Goal: Task Accomplishment & Management: Complete application form

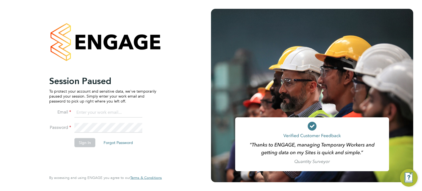
type input "[PERSON_NAME][EMAIL_ADDRESS][PERSON_NAME][DOMAIN_NAME]"
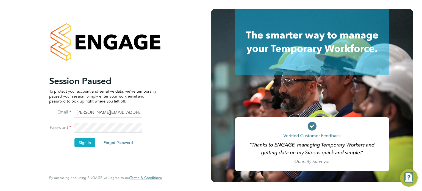
click at [81, 144] on button "Sign In" at bounding box center [84, 142] width 21 height 9
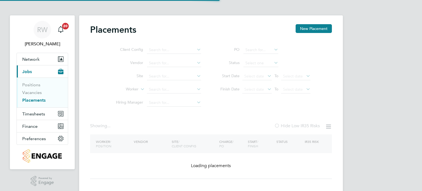
type input "Whitworth Road, Spennymoor"
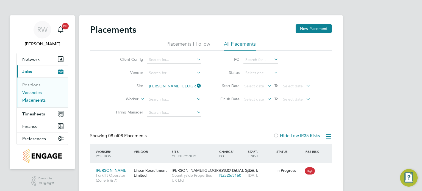
click at [36, 92] on link "Vacancies" at bounding box center [31, 92] width 19 height 5
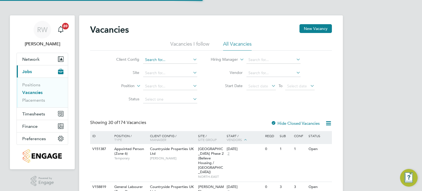
click at [155, 59] on input at bounding box center [170, 60] width 54 height 8
click at [172, 134] on li "Countryside Timber Frame Ltd" at bounding box center [213, 134] width 141 height 7
type input "Countryside Timber Frame Ltd"
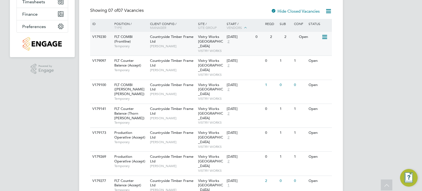
click at [199, 42] on span "Vistry Works [GEOGRAPHIC_DATA]" at bounding box center [210, 41] width 25 height 14
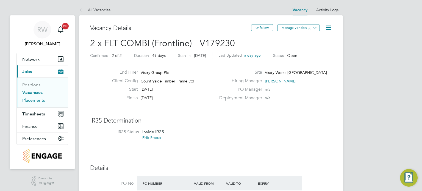
click at [32, 99] on link "Placements" at bounding box center [33, 99] width 23 height 5
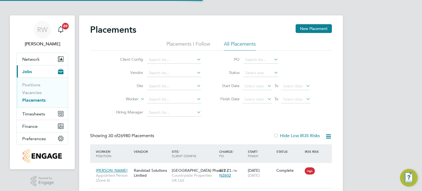
scroll to position [21, 48]
click at [150, 98] on input at bounding box center [174, 99] width 54 height 8
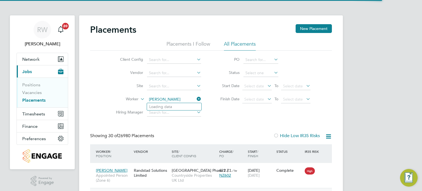
type input "bill holscrof"
click at [254, 72] on input at bounding box center [260, 73] width 35 height 8
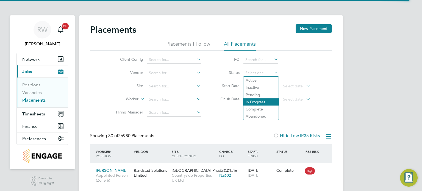
click at [254, 102] on li "In Progress" at bounding box center [260, 101] width 35 height 7
type input "In Progress"
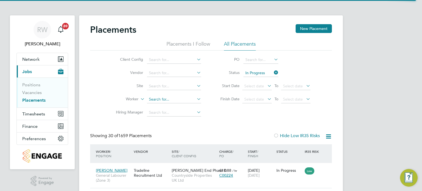
click at [160, 98] on input at bounding box center [174, 99] width 54 height 8
type input "Bill Holcroft"
click at [267, 73] on input at bounding box center [260, 73] width 35 height 8
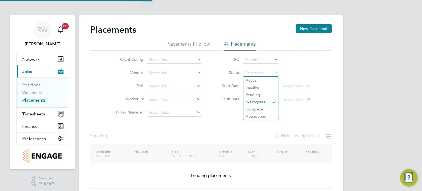
click at [260, 76] on ul "Active Inactive Pending In Progress Complete Abandoned" at bounding box center [261, 98] width 36 height 44
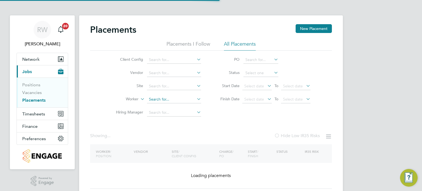
click at [151, 99] on input at bounding box center [174, 99] width 54 height 8
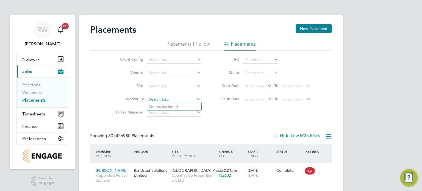
click at [154, 98] on input at bounding box center [174, 99] width 54 height 8
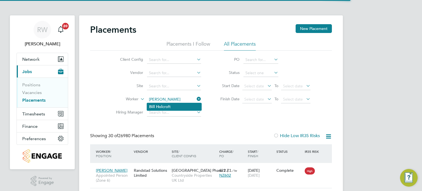
type input "Bill Holcroft"
click at [163, 104] on li "Bill Hol croft" at bounding box center [174, 106] width 54 height 7
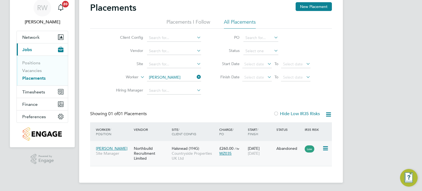
click at [164, 152] on div "Northbuild Recruitment Limited" at bounding box center [151, 153] width 38 height 21
click at [187, 151] on span "Countryside Properties UK Ltd" at bounding box center [194, 156] width 45 height 10
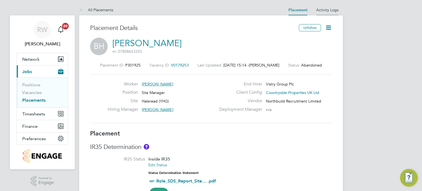
click at [327, 9] on link "Activity Logs" at bounding box center [327, 9] width 22 height 5
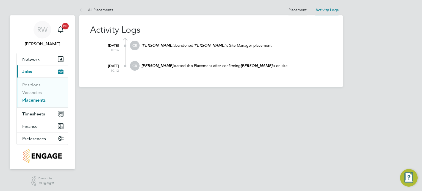
click at [298, 9] on link "Placement" at bounding box center [297, 9] width 18 height 5
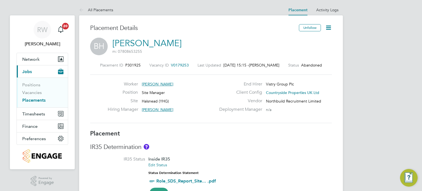
click at [180, 63] on span "V0179253" at bounding box center [180, 65] width 18 height 5
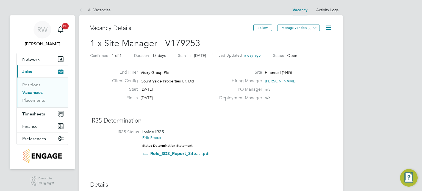
click at [327, 26] on icon at bounding box center [328, 27] width 7 height 7
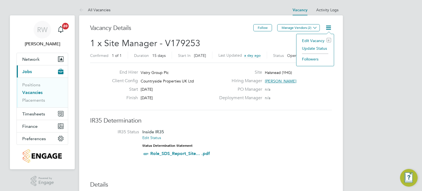
click at [314, 38] on li "Edit Vacancy e" at bounding box center [315, 41] width 32 height 8
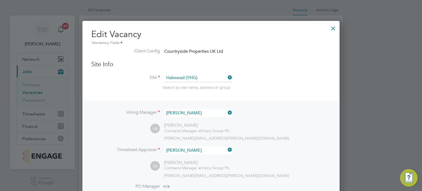
click at [334, 27] on div at bounding box center [333, 27] width 10 height 10
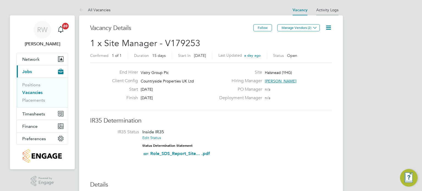
click at [330, 7] on li "Activity Logs" at bounding box center [327, 9] width 22 height 11
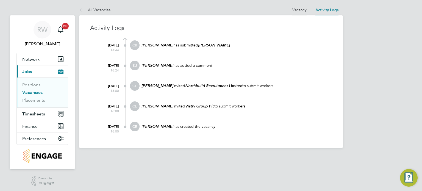
click at [301, 8] on link "Vacancy" at bounding box center [299, 9] width 14 height 5
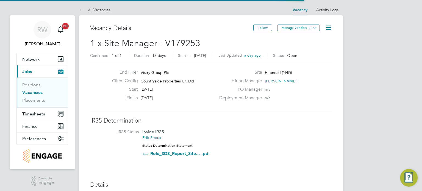
scroll to position [9, 52]
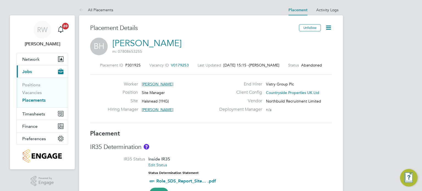
click at [327, 28] on icon at bounding box center [328, 27] width 7 height 7
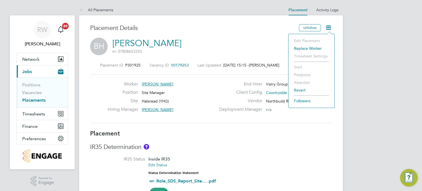
click at [297, 91] on li "Revert" at bounding box center [311, 90] width 40 height 8
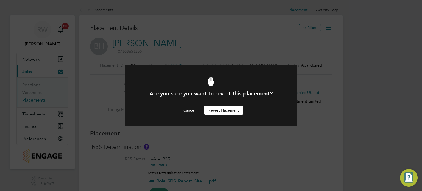
click at [234, 106] on button "Revert Placement" at bounding box center [224, 110] width 40 height 9
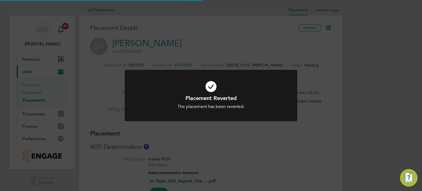
click at [321, 75] on div "Placement Reverted The placement has been reverted. Cancel Okay" at bounding box center [211, 95] width 422 height 191
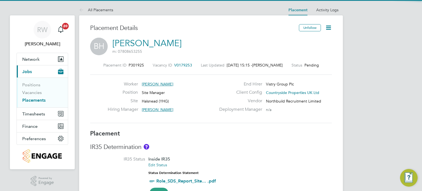
click at [330, 26] on icon at bounding box center [328, 27] width 7 height 7
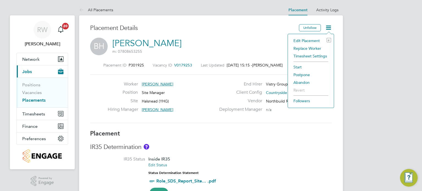
click at [313, 41] on li "Edit Placement e" at bounding box center [310, 41] width 40 height 8
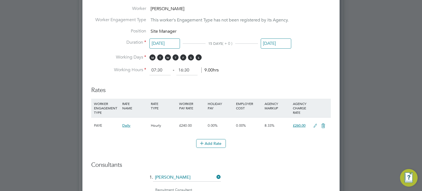
click at [200, 59] on span "M T W T F S S" at bounding box center [176, 57] width 54 height 6
click at [199, 58] on span "S" at bounding box center [198, 57] width 6 height 6
click at [314, 126] on icon at bounding box center [314, 125] width 7 height 4
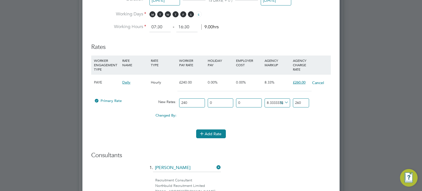
click at [206, 132] on button "Add Rate" at bounding box center [211, 133] width 30 height 9
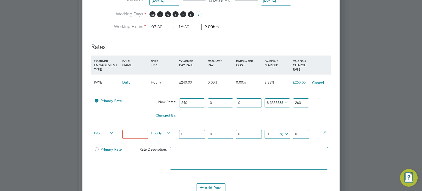
click at [108, 132] on icon at bounding box center [108, 133] width 0 height 8
click at [102, 131] on span "PAYE" at bounding box center [104, 133] width 20 height 6
click at [101, 137] on li "Contract" at bounding box center [103, 137] width 22 height 7
click at [138, 132] on input at bounding box center [135, 134] width 26 height 9
type input "Standard"
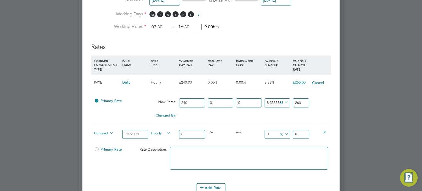
drag, startPoint x: 187, startPoint y: 132, endPoint x: 161, endPoint y: 135, distance: 26.3
click at [161, 135] on div "Contract Standard Hourly 0 0 n/a 0 n/a 0 0 % 0" at bounding box center [210, 134] width 239 height 20
type input "2"
type input "24"
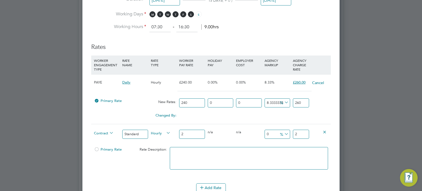
type input "24"
type input "240"
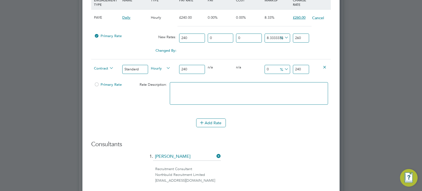
type input "-99.16666666666667"
type input "2"
type input "-89.16666666666667"
type input "26"
type input "8.333333333333334"
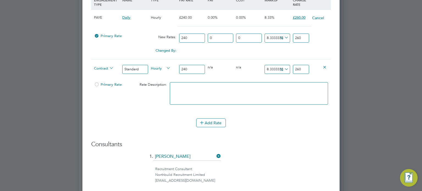
type input "260"
click at [164, 66] on span "Hourly" at bounding box center [161, 68] width 20 height 6
click at [159, 78] on li "DAILY" at bounding box center [161, 79] width 24 height 7
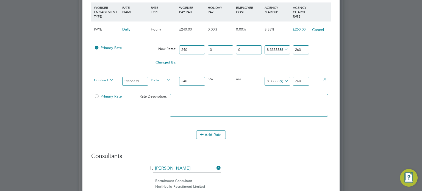
click at [102, 96] on span "Primary Rate" at bounding box center [108, 96] width 28 height 5
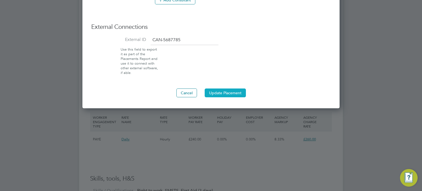
click at [230, 93] on button "Update Placement" at bounding box center [224, 92] width 41 height 9
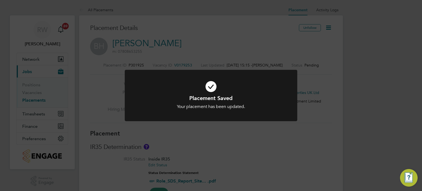
click at [267, 147] on div "Placement Saved Your placement has been updated. Cancel Okay" at bounding box center [211, 95] width 422 height 191
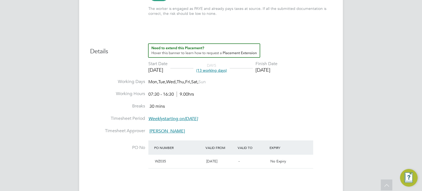
scroll to position [34, 0]
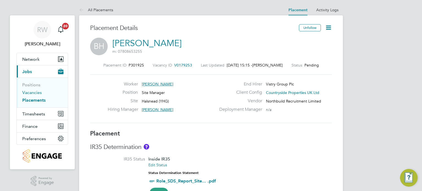
click at [38, 92] on link "Vacancies" at bounding box center [31, 92] width 19 height 5
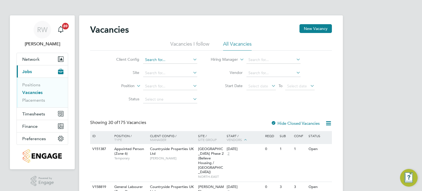
click at [155, 61] on input at bounding box center [170, 60] width 54 height 8
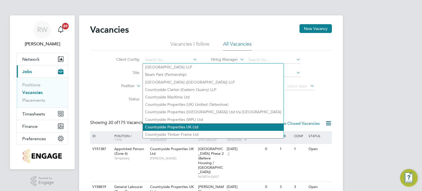
click at [171, 124] on li "Countryside Properties UK Ltd" at bounding box center [213, 126] width 141 height 7
type input "Countryside Properties UK Ltd"
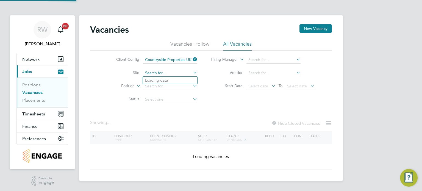
click at [162, 73] on input at bounding box center [170, 73] width 54 height 8
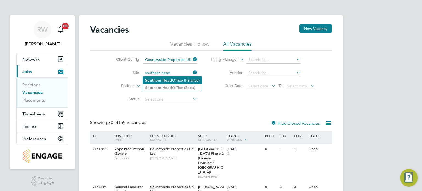
click at [168, 78] on b "Head" at bounding box center [167, 80] width 10 height 5
type input "Southern Head Office (Finance)"
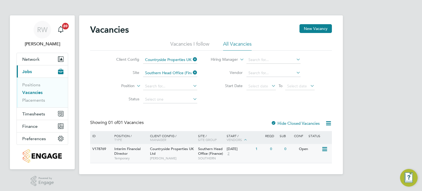
click at [196, 153] on div "Countryside Properties UK Ltd Richard Walsh" at bounding box center [172, 153] width 48 height 19
click at [33, 91] on link "Vacancies" at bounding box center [32, 92] width 20 height 5
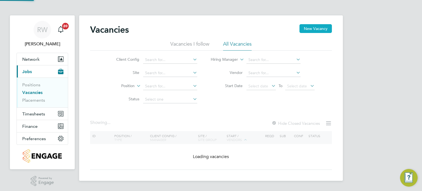
click at [309, 29] on button "New Vacancy" at bounding box center [315, 28] width 32 height 9
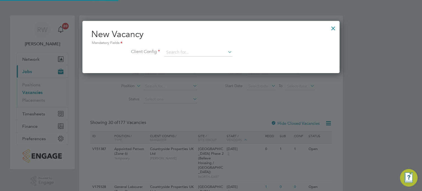
scroll to position [52, 257]
click at [198, 52] on input at bounding box center [198, 52] width 68 height 8
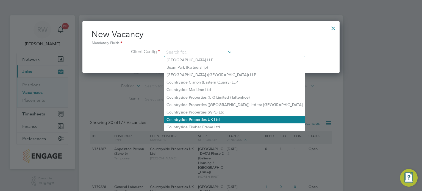
click at [204, 117] on li "Countryside Properties UK Ltd" at bounding box center [234, 119] width 141 height 7
type input "Countryside Properties UK Ltd"
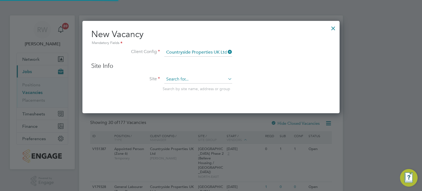
click at [180, 76] on input at bounding box center [198, 79] width 68 height 8
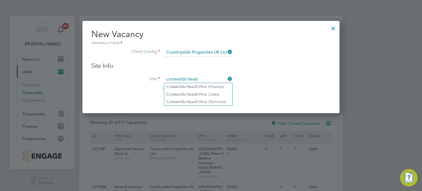
click at [217, 84] on li "Cotswolds Head Office (Finance)" at bounding box center [198, 86] width 68 height 7
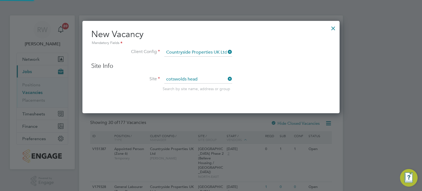
type input "Cotswolds Head Office (Finance)"
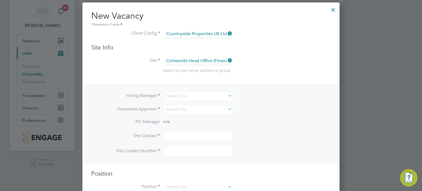
scroll to position [44, 0]
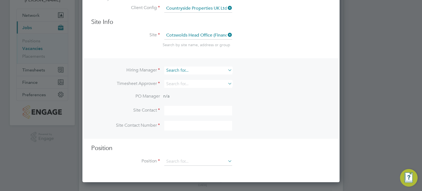
click at [195, 69] on input at bounding box center [198, 70] width 68 height 8
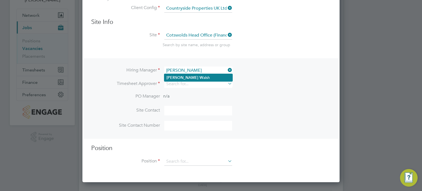
click at [191, 74] on li "Richard W alsh" at bounding box center [198, 77] width 68 height 7
type input "[PERSON_NAME]"
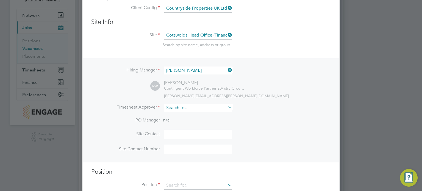
click at [194, 107] on input at bounding box center [198, 108] width 68 height 8
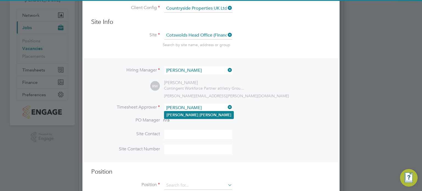
click at [199, 113] on b "Walsh" at bounding box center [215, 115] width 32 height 5
type input "[PERSON_NAME]"
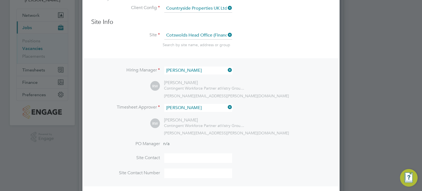
scroll to position [140, 0]
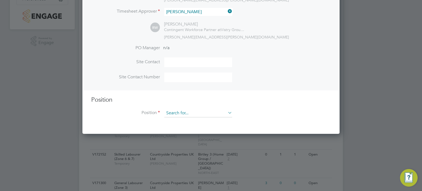
click at [200, 113] on input at bounding box center [198, 113] width 68 height 8
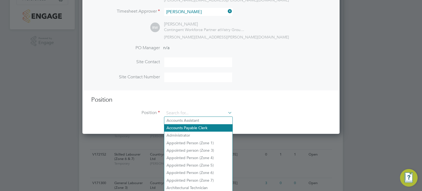
click at [198, 127] on li "Accounts Payable Clerk" at bounding box center [198, 127] width 68 height 7
type input "Accounts Payable Clerk"
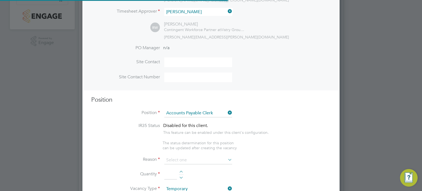
scroll to position [788, 257]
type textarea "Process outgoing payments in compliance with financial policies and procedures …"
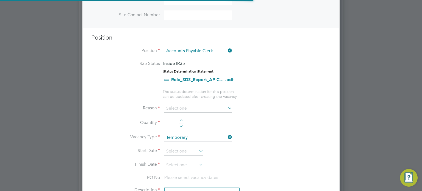
scroll to position [16, 29]
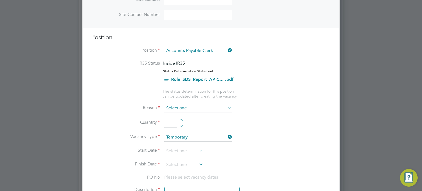
click at [207, 107] on input at bounding box center [198, 108] width 68 height 8
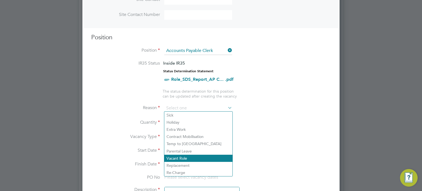
click at [192, 158] on li "Vacant Role" at bounding box center [198, 157] width 68 height 7
type input "Vacant Role"
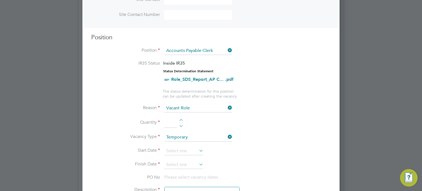
click at [182, 119] on div at bounding box center [181, 121] width 5 height 4
type input "1"
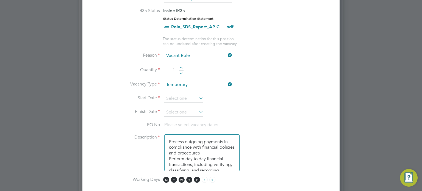
scroll to position [255, 0]
click at [183, 95] on input at bounding box center [183, 98] width 39 height 8
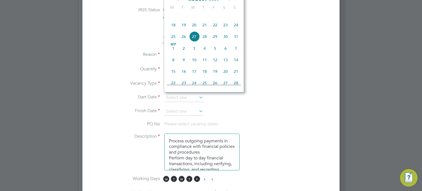
click at [173, 54] on span "Sep 1" at bounding box center [173, 48] width 10 height 10
type input "01 Sep 2025"
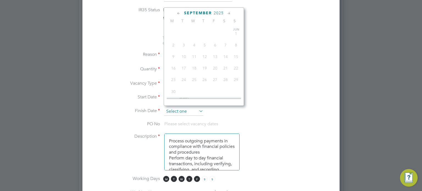
click at [181, 108] on input at bounding box center [183, 111] width 39 height 8
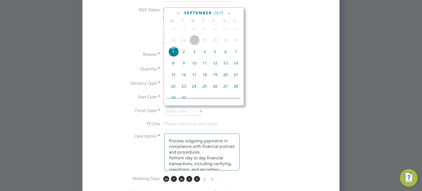
click at [229, 13] on icon at bounding box center [228, 13] width 5 height 6
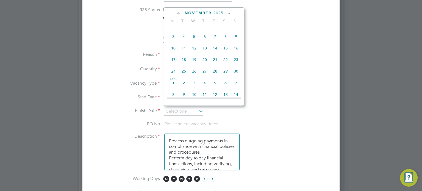
click at [229, 13] on icon at bounding box center [228, 13] width 5 height 6
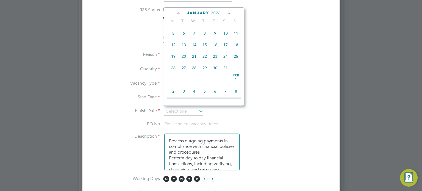
click at [229, 13] on icon at bounding box center [228, 13] width 5 height 6
click at [224, 71] on span "28" at bounding box center [225, 66] width 10 height 10
type input "28 Feb 2026"
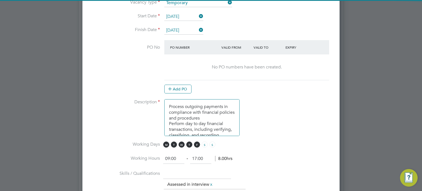
scroll to position [337, 0]
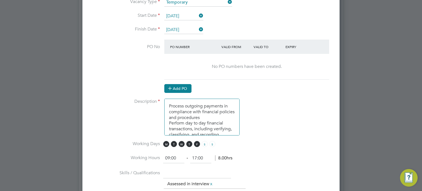
click at [175, 84] on button "Add PO" at bounding box center [177, 88] width 27 height 9
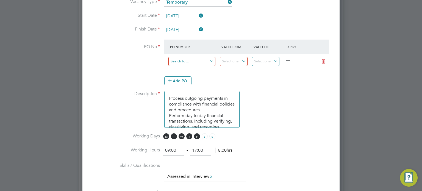
click at [194, 57] on input at bounding box center [191, 61] width 47 height 9
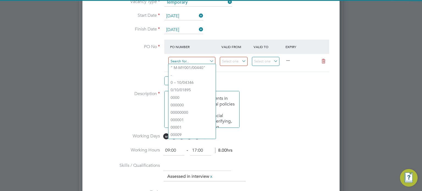
paste input "O-10/08031"
type input "O-10/08031"
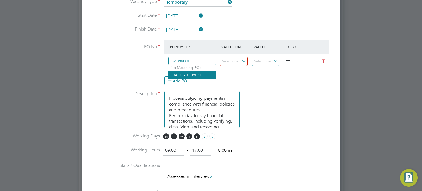
click at [193, 77] on li "Use "O-10/08031"" at bounding box center [191, 74] width 47 height 7
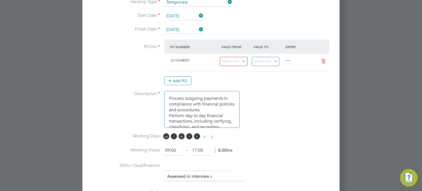
scroll to position [9, 52]
click at [235, 59] on input at bounding box center [234, 61] width 28 height 9
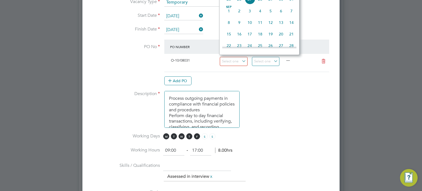
click at [227, 9] on span "Sep" at bounding box center [228, 7] width 10 height 3
type input "01 Sep 2025"
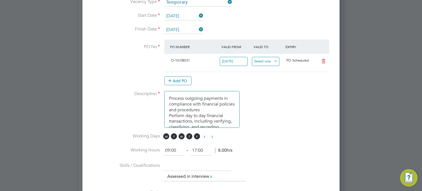
click at [268, 59] on input at bounding box center [266, 61] width 28 height 9
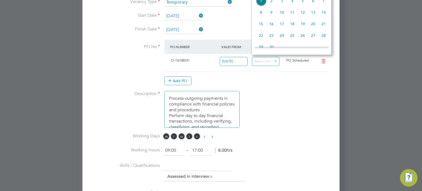
scroll to position [271, 0]
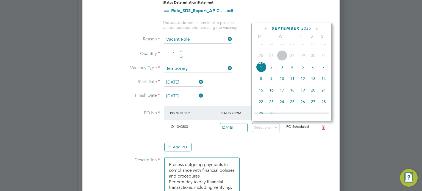
click at [319, 27] on div "September 2025" at bounding box center [291, 28] width 74 height 5
click at [316, 27] on icon at bounding box center [316, 29] width 5 height 6
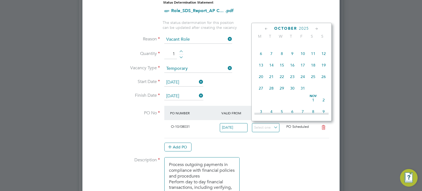
click at [316, 27] on icon at bounding box center [316, 29] width 5 height 6
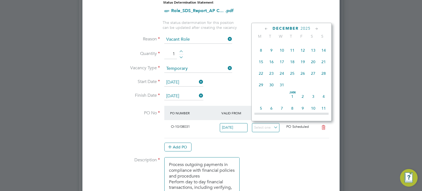
click at [316, 27] on icon at bounding box center [316, 29] width 5 height 6
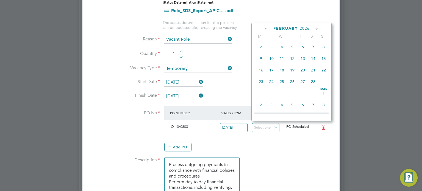
click at [316, 27] on icon at bounding box center [316, 29] width 5 height 6
click at [325, 85] on span "29" at bounding box center [323, 80] width 10 height 10
type input "29 Mar 2026"
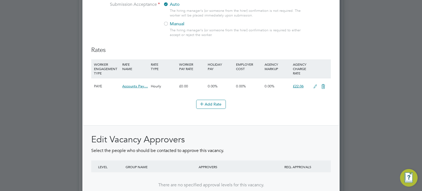
scroll to position [605, 0]
click at [314, 84] on icon at bounding box center [314, 86] width 7 height 4
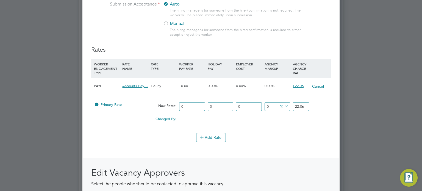
click at [304, 102] on input "22.06" at bounding box center [301, 106] width 16 height 9
type input "2"
type input "0"
type input "25.62"
drag, startPoint x: 191, startPoint y: 103, endPoint x: 152, endPoint y: 110, distance: 39.7
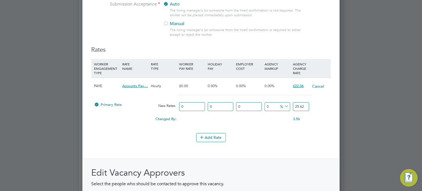
click at [152, 110] on div "Primary Rate New Rates: 0 0 n/a 0 n/a 0 0 % 25.62" at bounding box center [210, 106] width 239 height 15
type input "1"
type input "17"
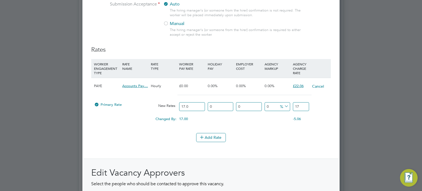
type input "17.05"
drag, startPoint x: 306, startPoint y: 102, endPoint x: 273, endPoint y: 105, distance: 33.2
click at [273, 105] on div "Primary Rate New Rates: 17.05 0 n/a 0 n/a 0 0 % 17.05" at bounding box center [210, 106] width 239 height 15
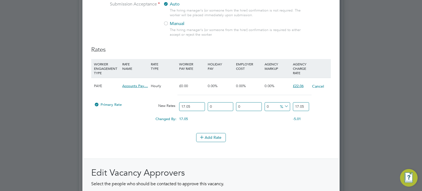
type input "-88.26979472140762"
type input "2"
type input "52.49266862170088"
type input "26"
type input "-88.26979472140762"
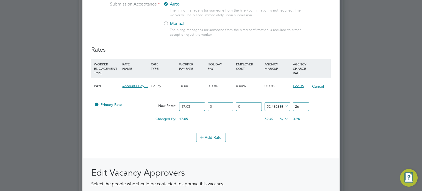
type input "2"
type input "46.62756598240469"
type input "25"
type input "50.146627565982406"
type input "25.6"
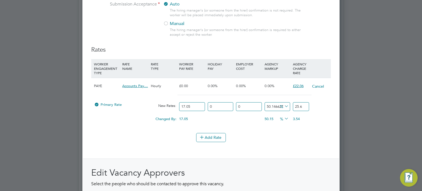
type input "50.26392961876833"
type input "25.62"
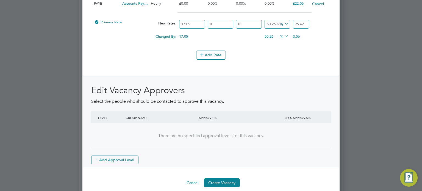
scroll to position [691, 0]
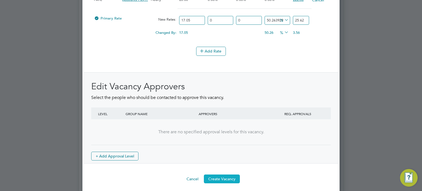
click at [223, 176] on button "Create Vacancy" at bounding box center [222, 178] width 36 height 9
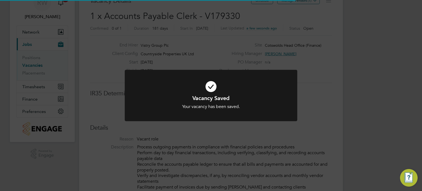
scroll to position [16, 38]
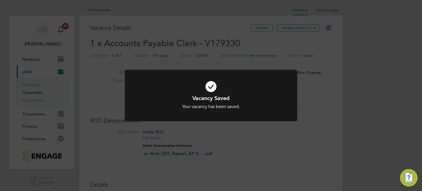
click at [277, 145] on div "Vacancy Saved Your vacancy has been saved. Cancel Okay" at bounding box center [211, 95] width 422 height 191
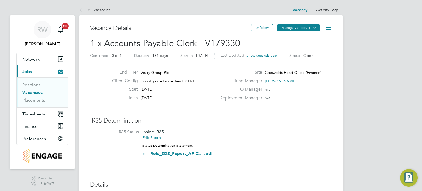
click at [305, 27] on button "Manage Vendors (1)" at bounding box center [298, 27] width 43 height 7
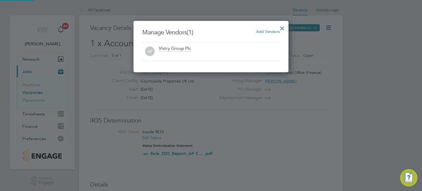
scroll to position [51, 155]
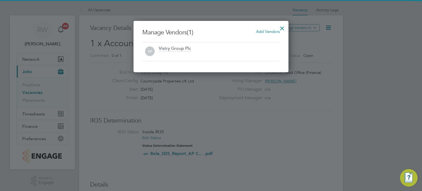
click at [268, 31] on span "Add Vendors" at bounding box center [268, 31] width 24 height 5
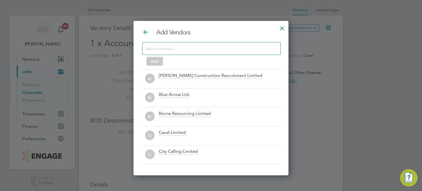
scroll to position [154, 155]
click at [212, 44] on div at bounding box center [211, 48] width 138 height 13
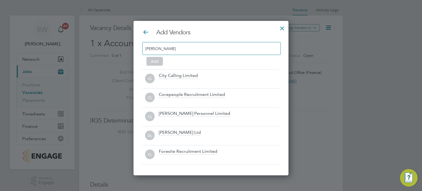
scroll to position [78, 155]
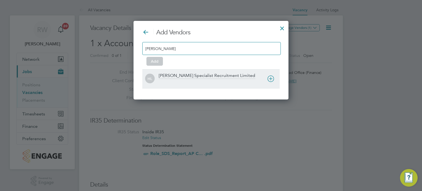
type input "hays"
click at [194, 77] on div "Hays Specialist Recruitment Limited" at bounding box center [207, 76] width 96 height 6
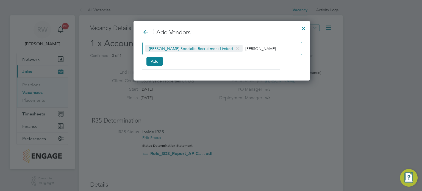
scroll to position [60, 155]
click at [159, 65] on button "Add" at bounding box center [154, 61] width 16 height 9
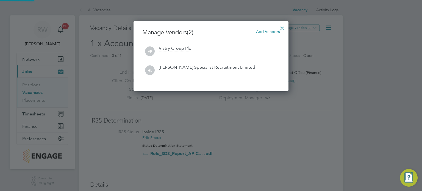
scroll to position [70, 155]
click at [281, 25] on div at bounding box center [282, 27] width 10 height 10
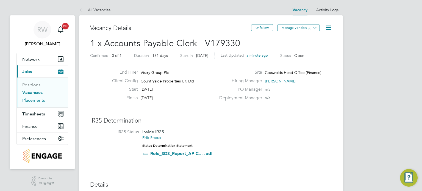
click at [34, 98] on link "Placements" at bounding box center [33, 99] width 23 height 5
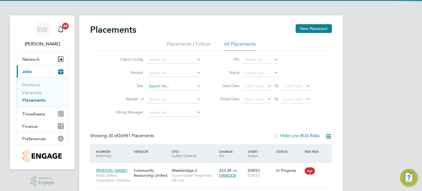
scroll to position [21, 48]
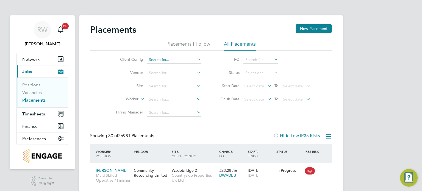
click at [159, 59] on input at bounding box center [174, 60] width 54 height 8
click at [183, 133] on li "Countryside Timber Frame Ltd" at bounding box center [217, 134] width 141 height 7
type input "Countryside Timber Frame Ltd"
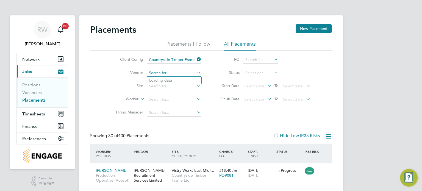
click at [163, 70] on input at bounding box center [174, 73] width 54 height 8
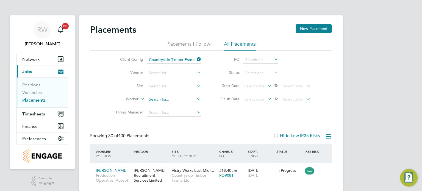
click at [160, 99] on input at bounding box center [174, 99] width 54 height 8
click at [165, 69] on input at bounding box center [174, 73] width 54 height 8
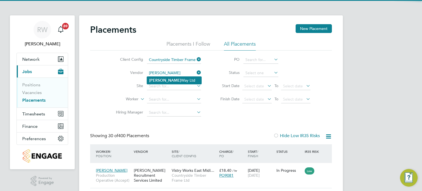
click at [167, 79] on li "Hedger Way Ltd" at bounding box center [174, 80] width 54 height 7
type input "[PERSON_NAME] Way Ltd"
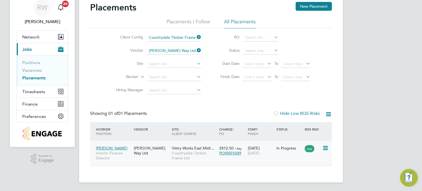
click at [194, 149] on span "Vistry Works East Midl…" at bounding box center [193, 147] width 43 height 5
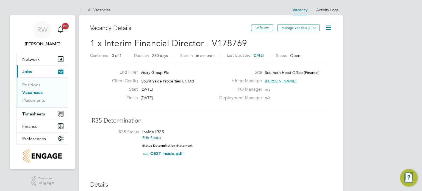
click at [329, 27] on icon at bounding box center [328, 27] width 7 height 7
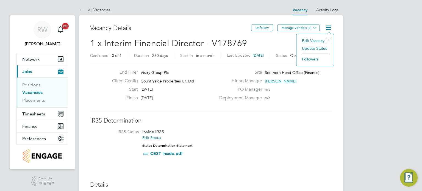
click at [314, 39] on li "Edit Vacancy e" at bounding box center [315, 41] width 32 height 8
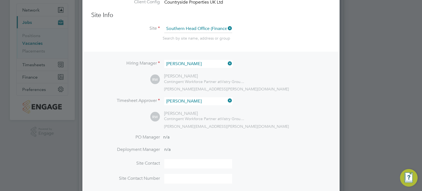
scroll to position [49, 0]
click at [222, 66] on input at bounding box center [198, 64] width 68 height 8
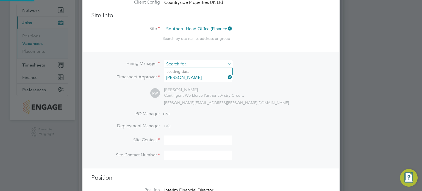
scroll to position [3, 3]
type input "sally"
click at [262, 63] on li "Hiring Manager sally" at bounding box center [210, 66] width 239 height 13
click at [226, 77] on icon at bounding box center [226, 77] width 0 height 8
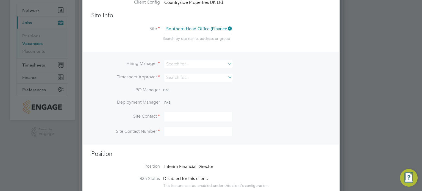
scroll to position [3, 3]
click at [198, 77] on input at bounding box center [198, 78] width 68 height 8
type input "sally s"
click at [232, 82] on li "Timesheet Approver sally s" at bounding box center [210, 80] width 239 height 13
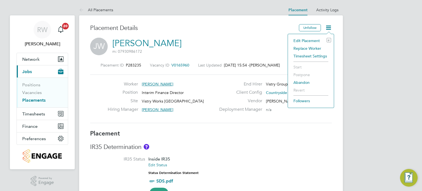
click at [310, 38] on li "Edit Placement e" at bounding box center [310, 41] width 40 height 8
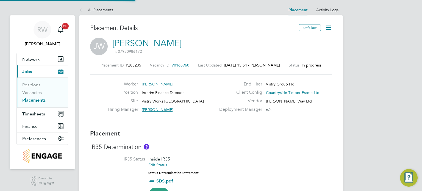
type input "[PERSON_NAME]"
type input "[DATE]"
type input "09:00"
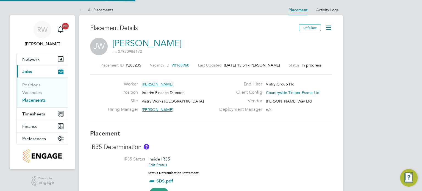
type input "17:30"
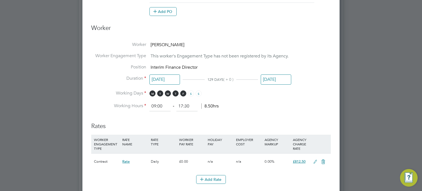
click at [275, 79] on input "[DATE]" at bounding box center [275, 79] width 30 height 10
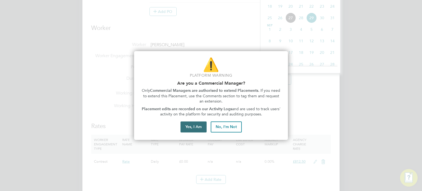
click at [198, 122] on button "Yes, I Am" at bounding box center [193, 126] width 26 height 11
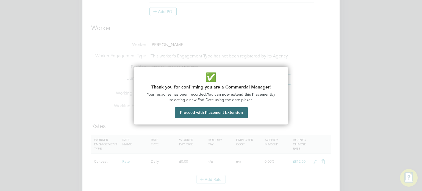
click at [200, 114] on button "Proceed with Placement Extension" at bounding box center [211, 112] width 73 height 11
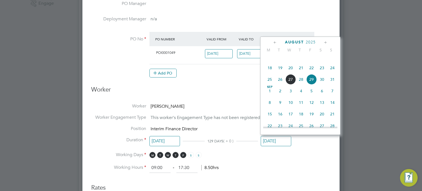
click at [324, 42] on icon at bounding box center [324, 43] width 5 height 6
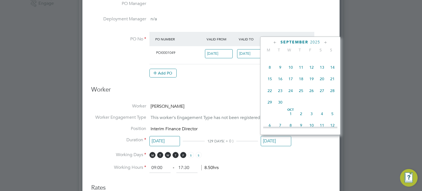
click at [311, 61] on span "5" at bounding box center [311, 55] width 10 height 10
type input "[DATE]"
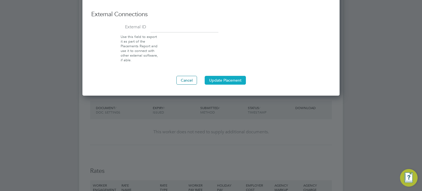
click at [231, 77] on button "Update Placement" at bounding box center [224, 80] width 41 height 9
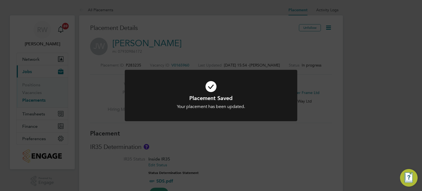
click at [313, 127] on div "Placement Saved Your placement has been updated. Cancel Okay" at bounding box center [211, 95] width 422 height 191
